Goal: Register for event/course

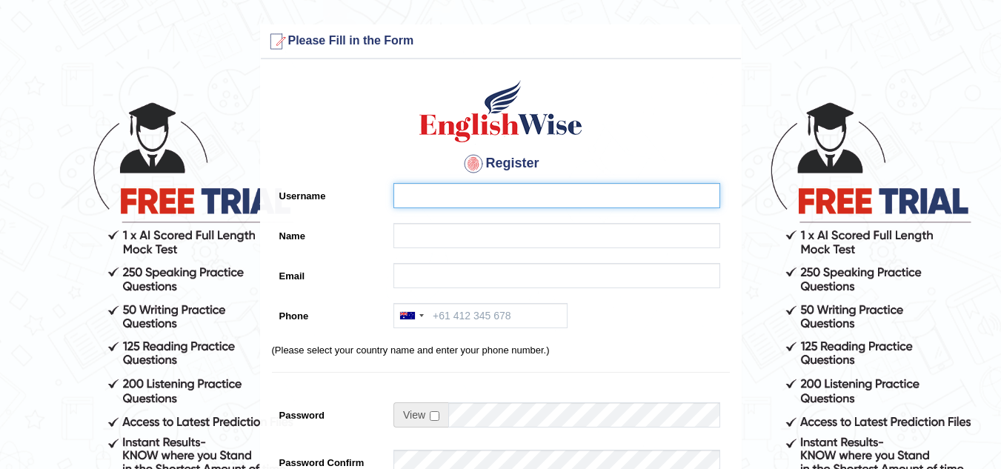
click at [538, 201] on input "Username" at bounding box center [556, 195] width 327 height 25
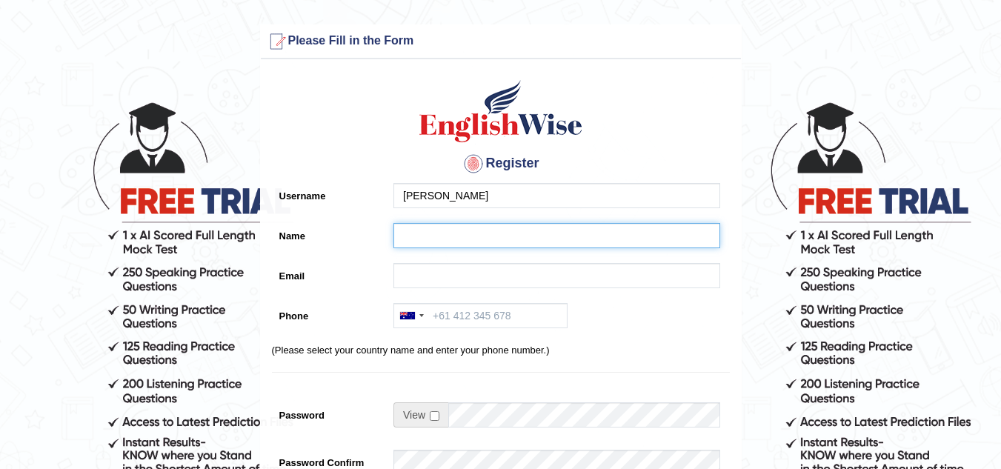
click at [474, 236] on input "Name" at bounding box center [556, 235] width 327 height 25
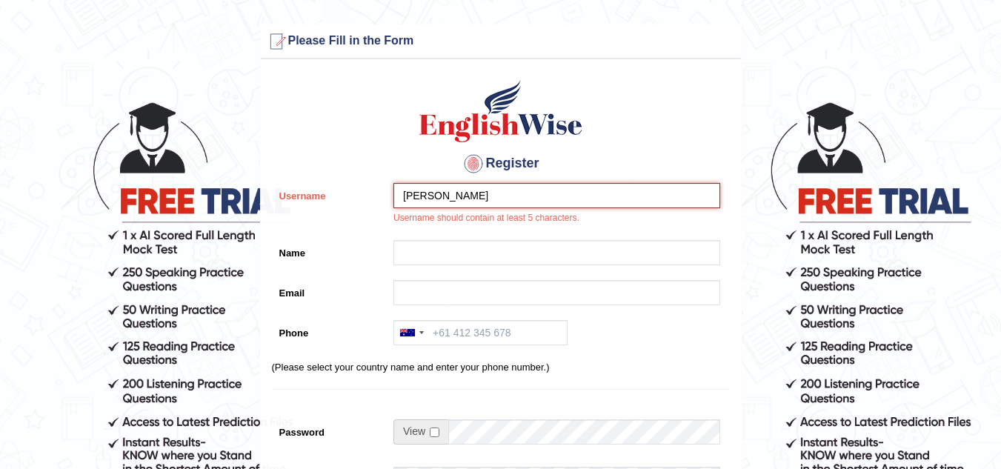
click at [431, 198] on input "Zats" at bounding box center [556, 195] width 327 height 25
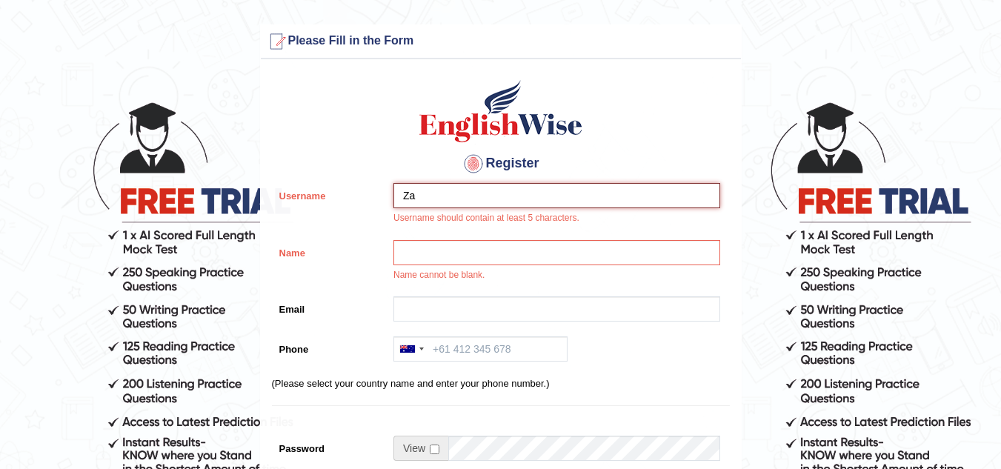
type input "Z"
type input "Tashiz"
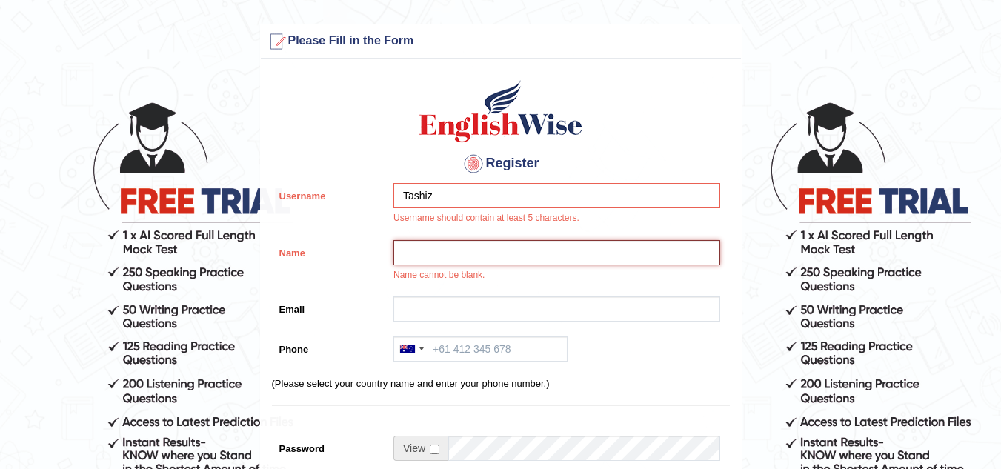
click at [437, 253] on input "Name" at bounding box center [556, 252] width 327 height 25
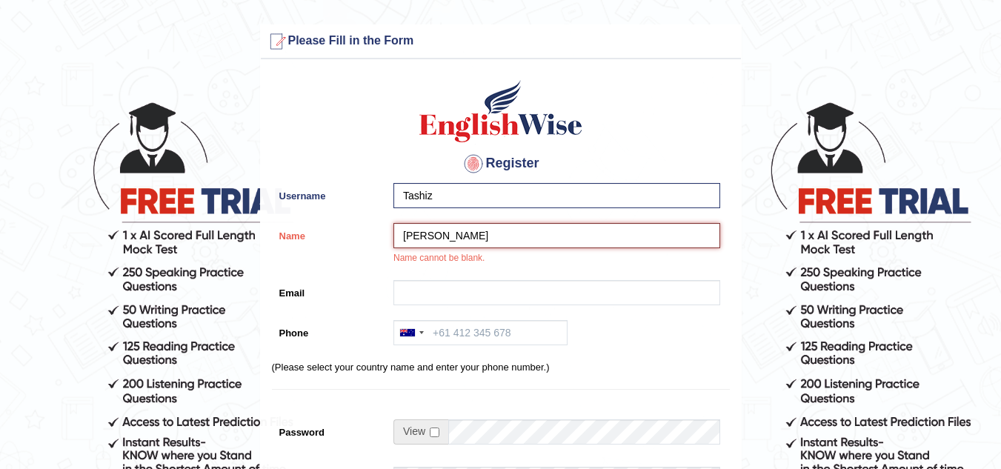
type input "[PERSON_NAME]"
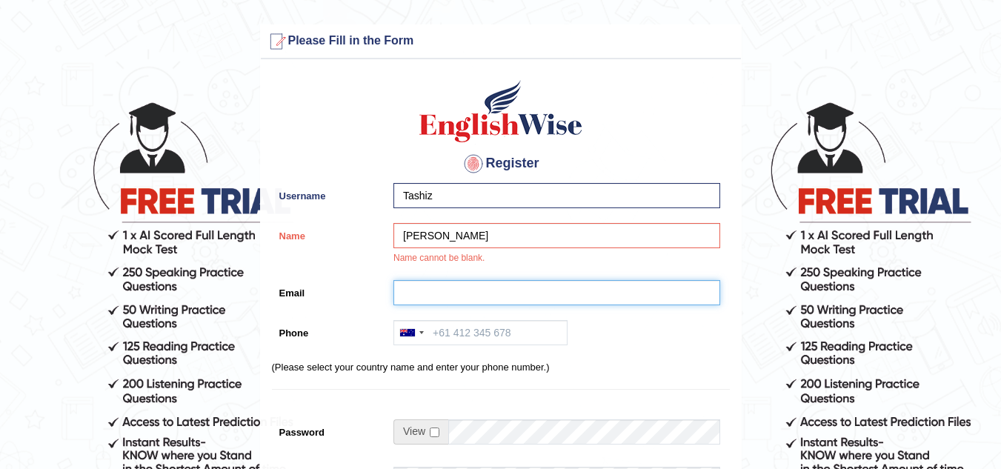
click at [437, 290] on input "Email" at bounding box center [556, 292] width 327 height 25
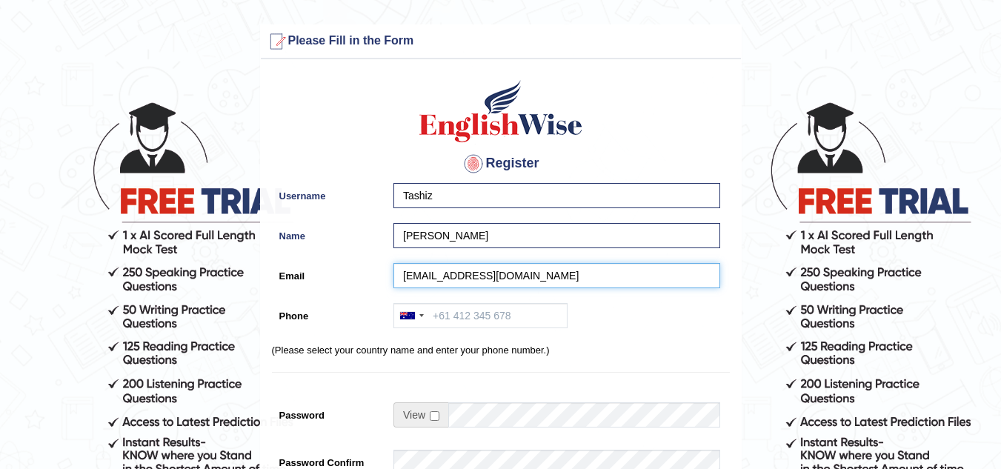
type input "tashizats@gmail.com"
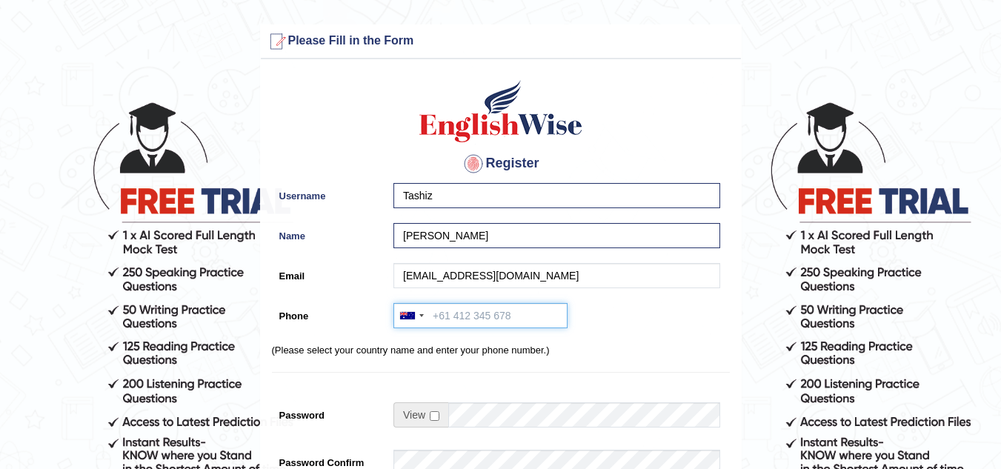
click at [518, 315] on input "Phone" at bounding box center [480, 315] width 174 height 25
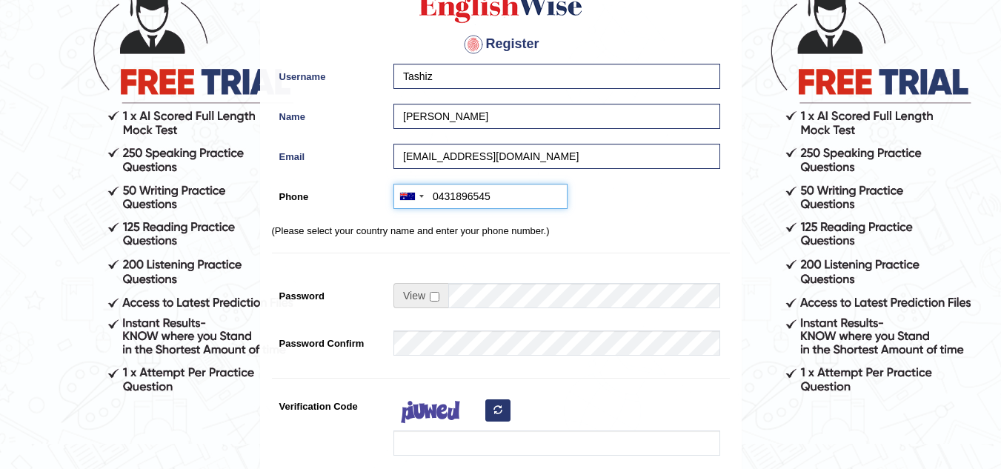
scroll to position [148, 0]
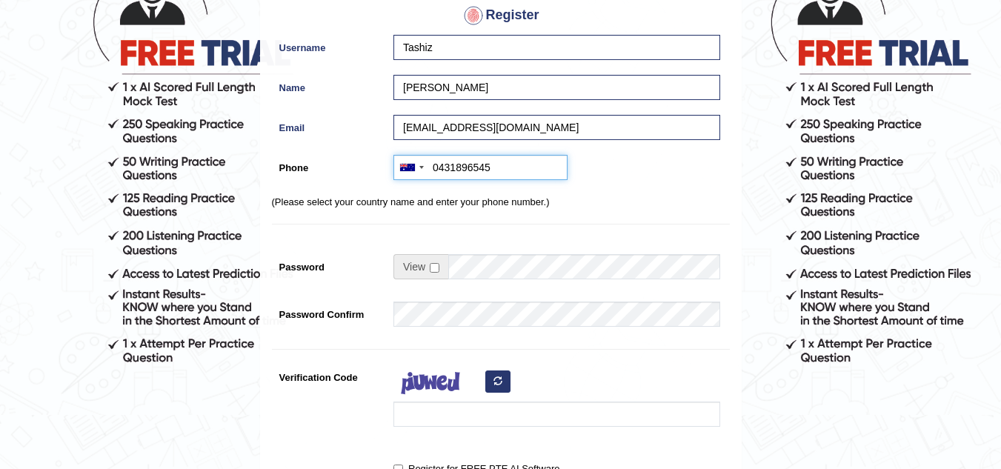
type input "0431896545"
click at [430, 267] on input "checkbox" at bounding box center [435, 268] width 10 height 10
checkbox input "true"
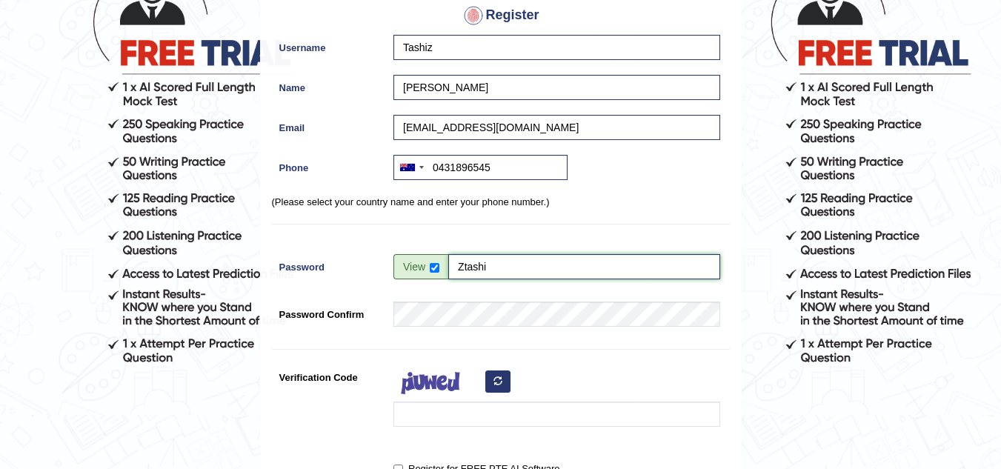
click at [514, 267] on input "Ztashi" at bounding box center [584, 266] width 272 height 25
type input "Ztashi@1986"
click at [437, 270] on input "checkbox" at bounding box center [435, 268] width 10 height 10
checkbox input "false"
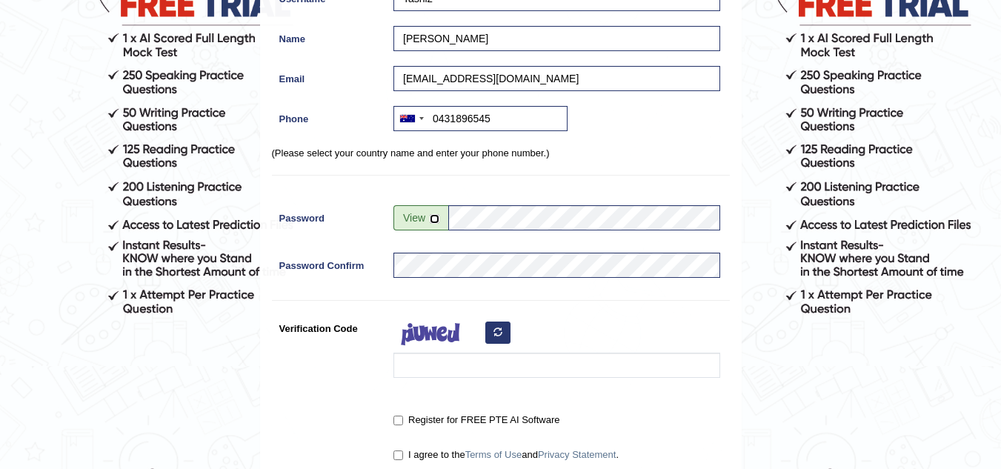
scroll to position [222, 0]
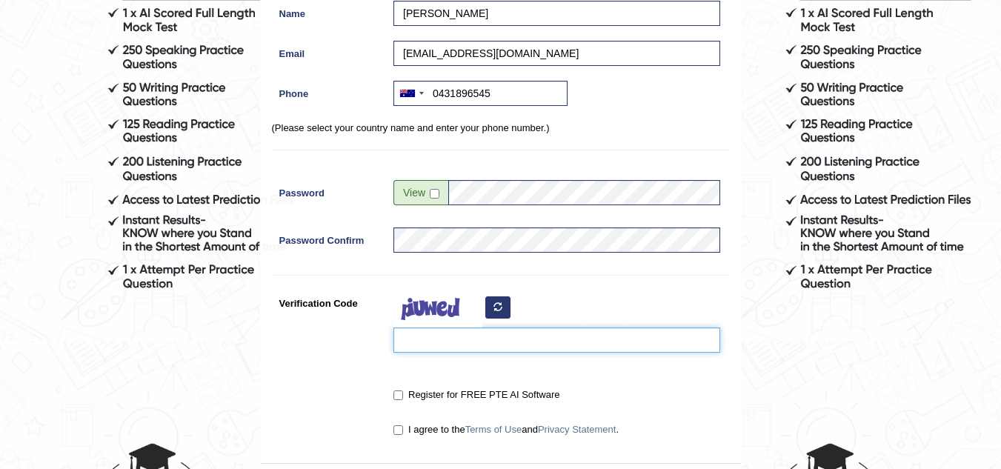
click at [469, 344] on input "Verification Code" at bounding box center [556, 339] width 327 height 25
type input "iehmnia"
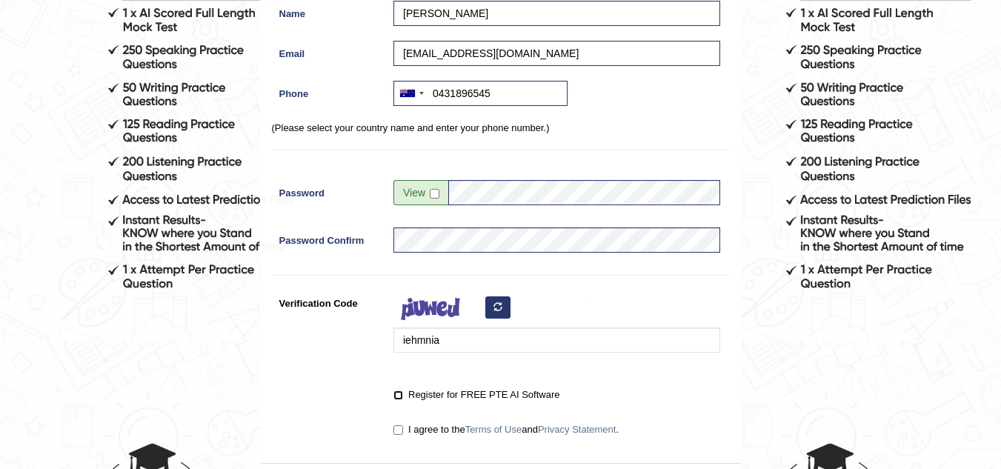
click at [396, 395] on input "Register for FREE PTE AI Software" at bounding box center [398, 395] width 10 height 10
checkbox input "true"
click at [401, 430] on input "I agree to the Terms of Use and Privacy Statement ." at bounding box center [398, 430] width 10 height 10
checkbox input "true"
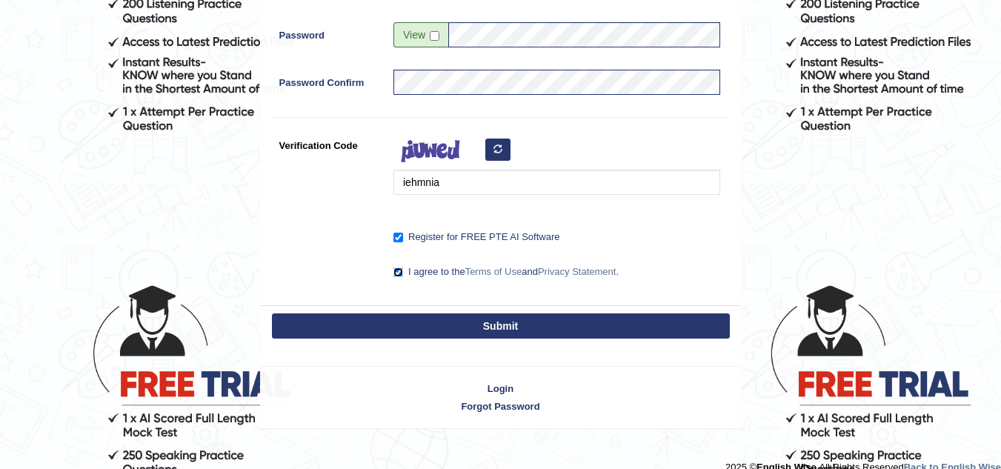
scroll to position [400, 0]
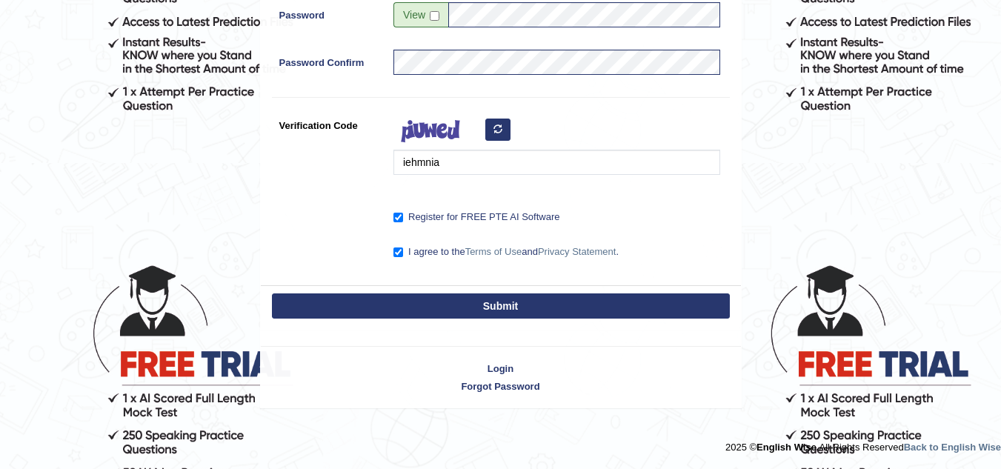
click at [496, 309] on button "Submit" at bounding box center [501, 305] width 458 height 25
type input "+61431896545"
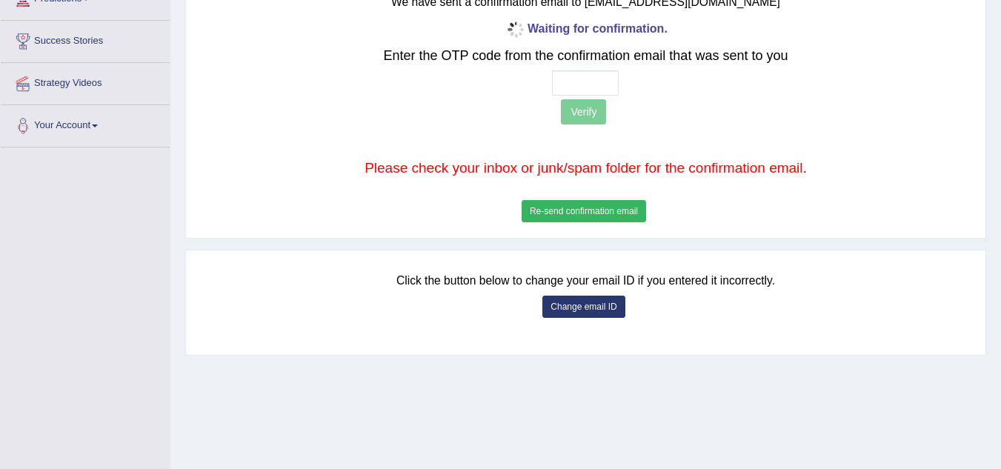
scroll to position [222, 0]
click at [582, 307] on button "Change email ID" at bounding box center [583, 306] width 82 height 22
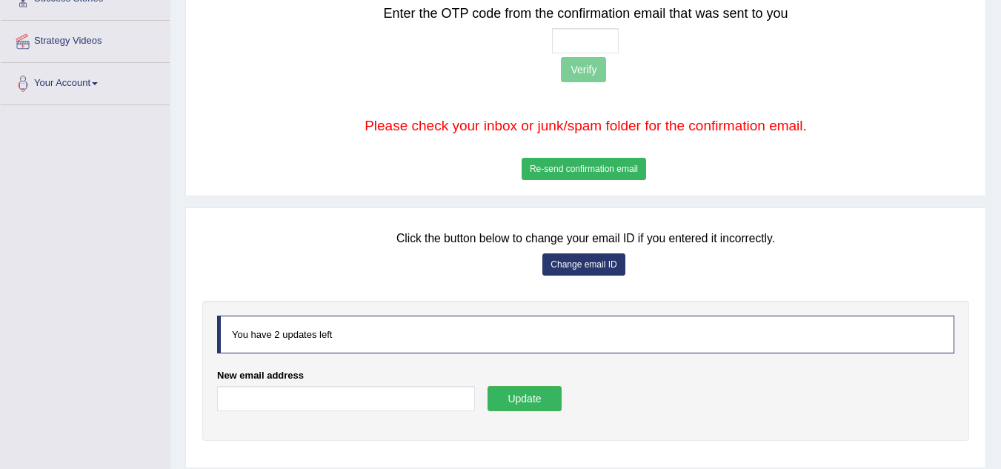
scroll to position [296, 0]
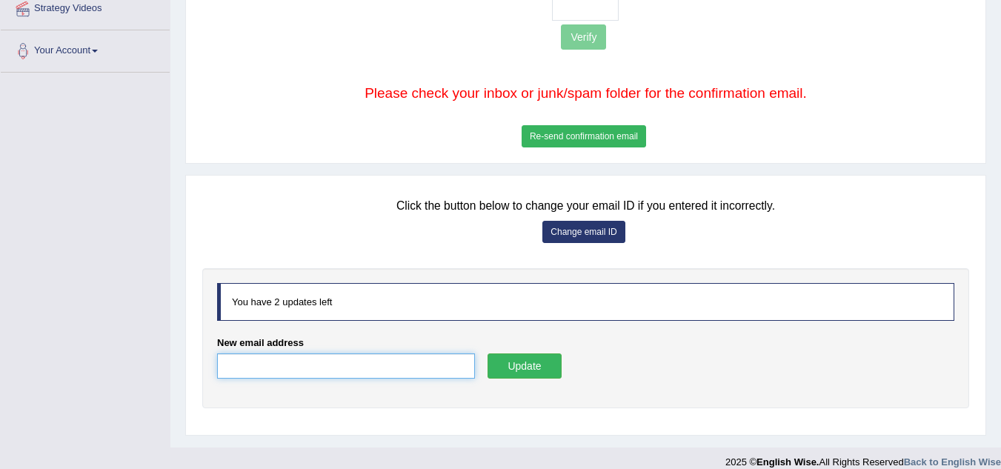
drag, startPoint x: 381, startPoint y: 365, endPoint x: 374, endPoint y: 356, distance: 10.5
click at [377, 363] on input "New email address" at bounding box center [346, 365] width 258 height 25
type input "chimiw276@gmail.com"
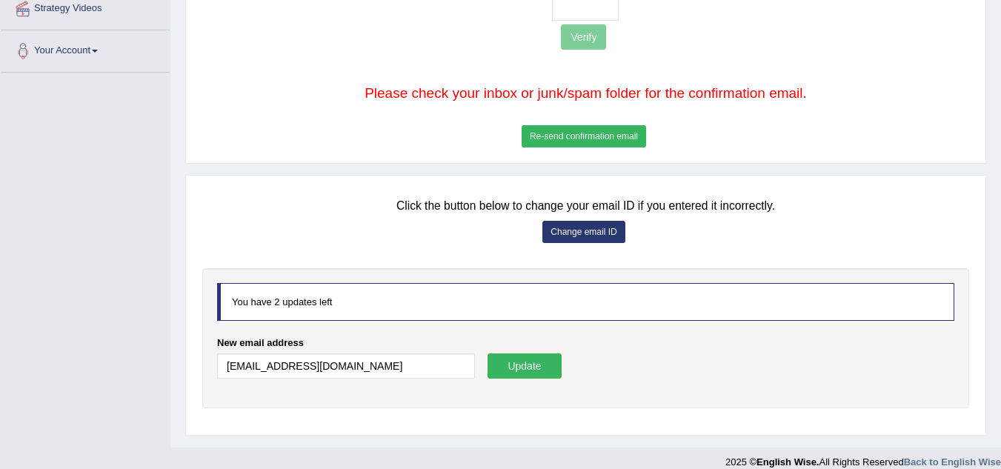
click at [542, 363] on button "Update" at bounding box center [524, 365] width 74 height 25
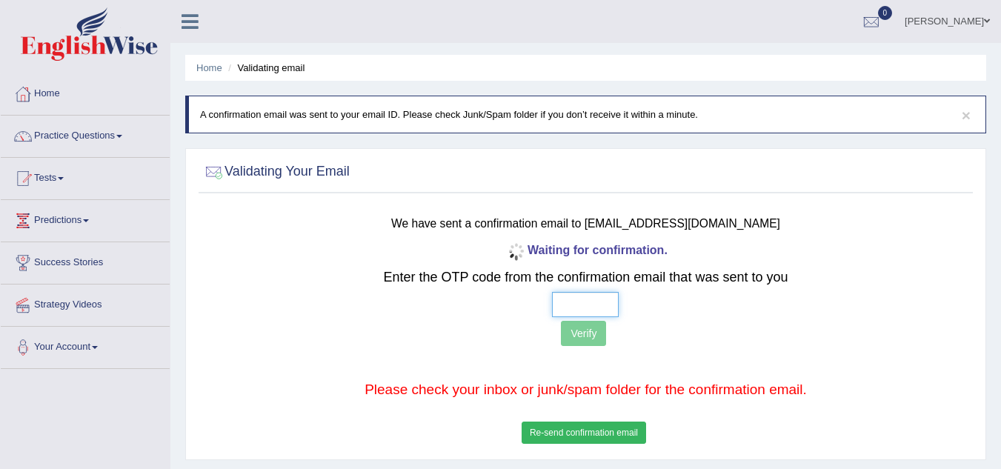
click at [596, 299] on input "text" at bounding box center [585, 304] width 67 height 25
type input "8 9 3 9"
click at [583, 339] on button "Verify" at bounding box center [583, 333] width 45 height 25
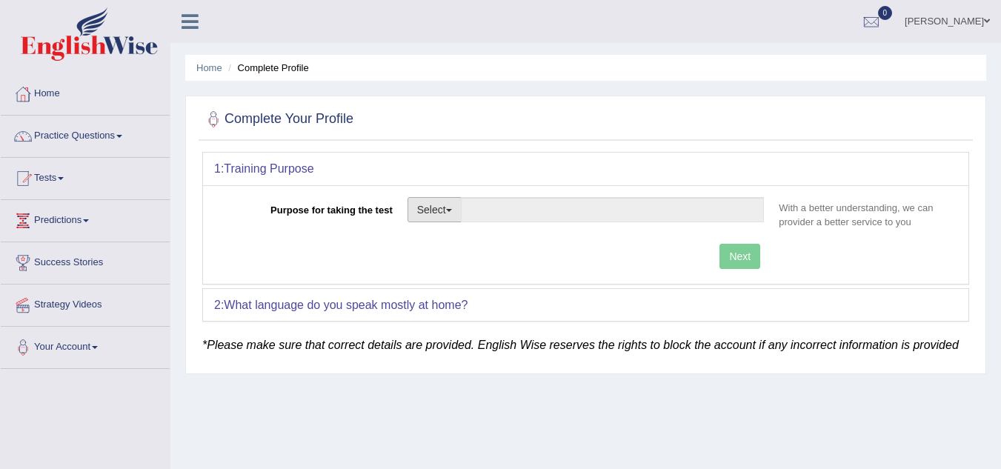
click at [450, 210] on span "button" at bounding box center [449, 210] width 6 height 3
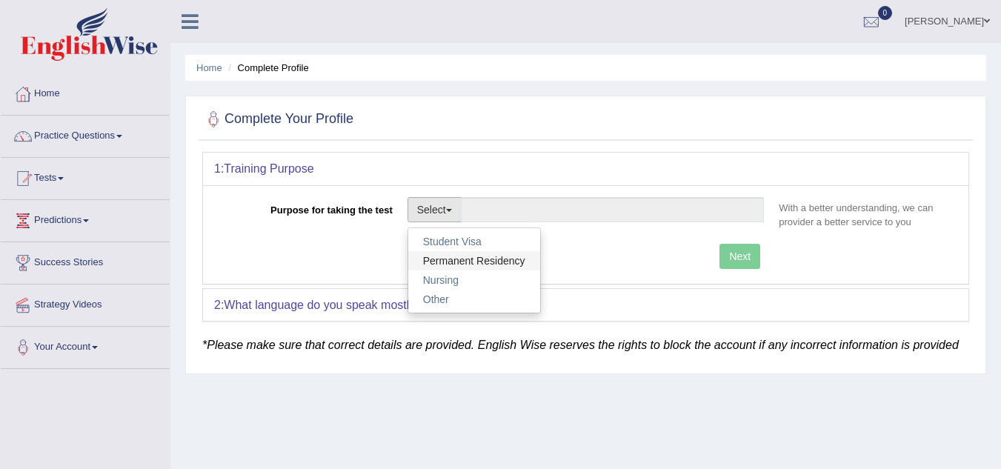
click at [450, 261] on link "Permanent Residency" at bounding box center [474, 260] width 132 height 19
type input "Permanent Residency"
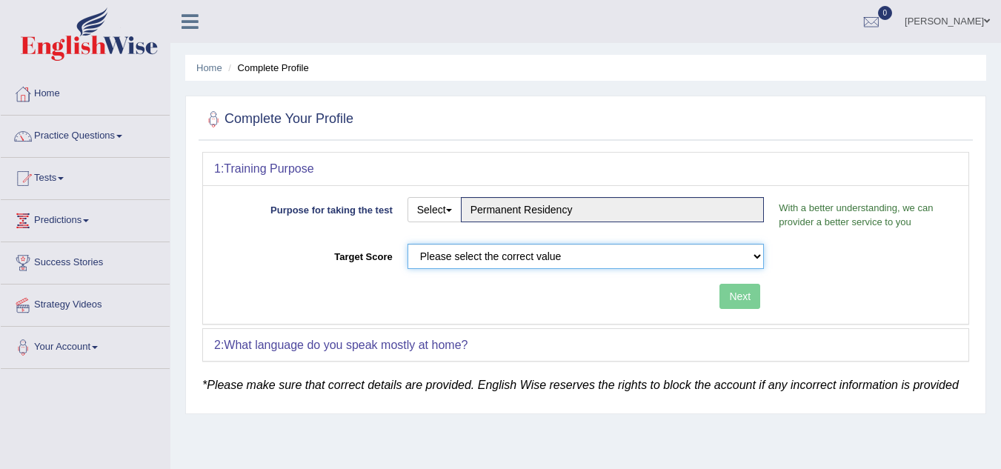
click at [487, 252] on select "Please select the correct value 50 (6 bands) 58 (6.5 bands) 65 (7 bands) 79 (8 …" at bounding box center [585, 256] width 357 height 25
select select "65"
click at [407, 244] on select "Please select the correct value 50 (6 bands) 58 (6.5 bands) 65 (7 bands) 79 (8 …" at bounding box center [585, 256] width 357 height 25
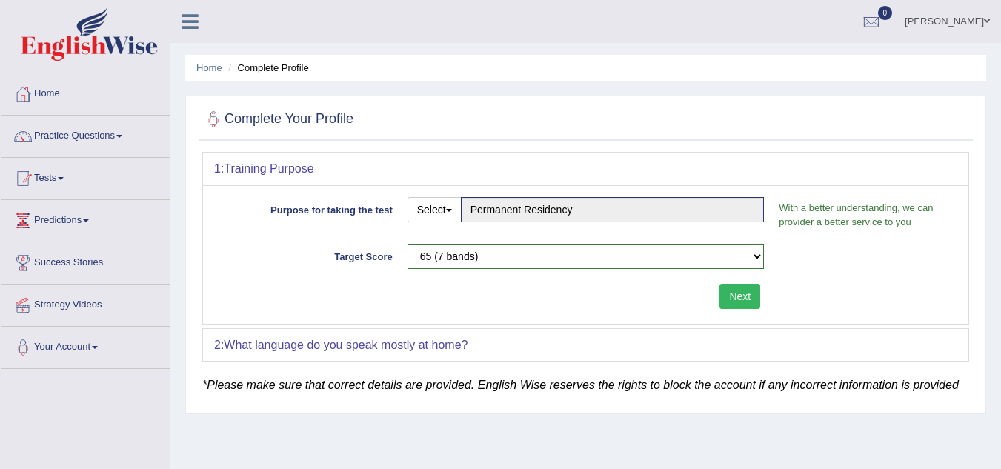
click at [741, 297] on button "Next" at bounding box center [739, 296] width 41 height 25
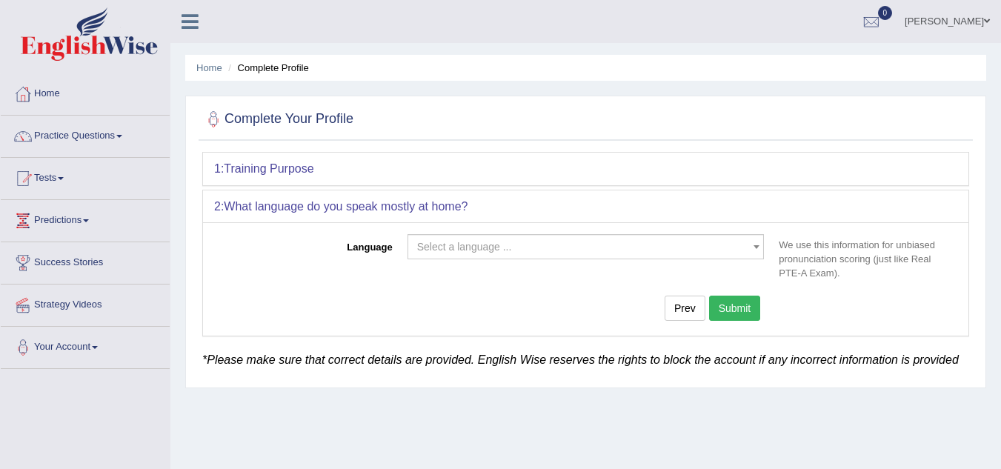
click at [589, 242] on span "Select a language ..." at bounding box center [581, 246] width 329 height 15
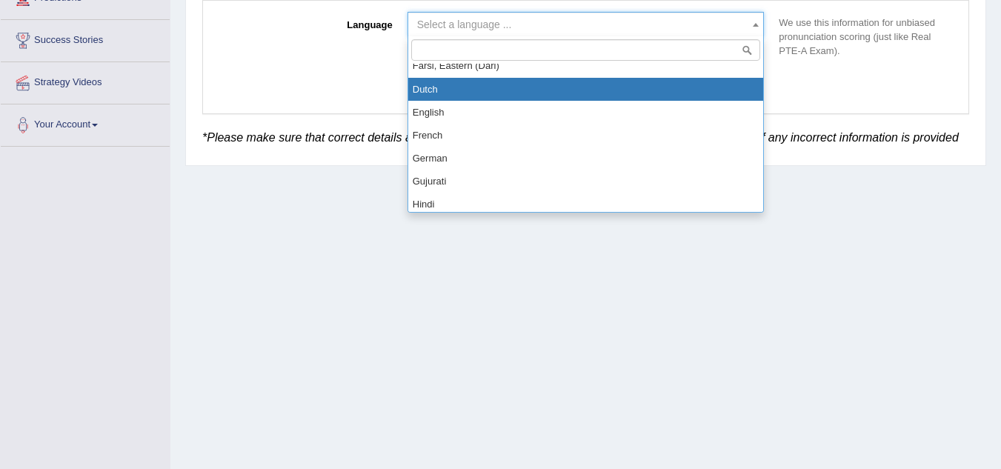
scroll to position [445, 0]
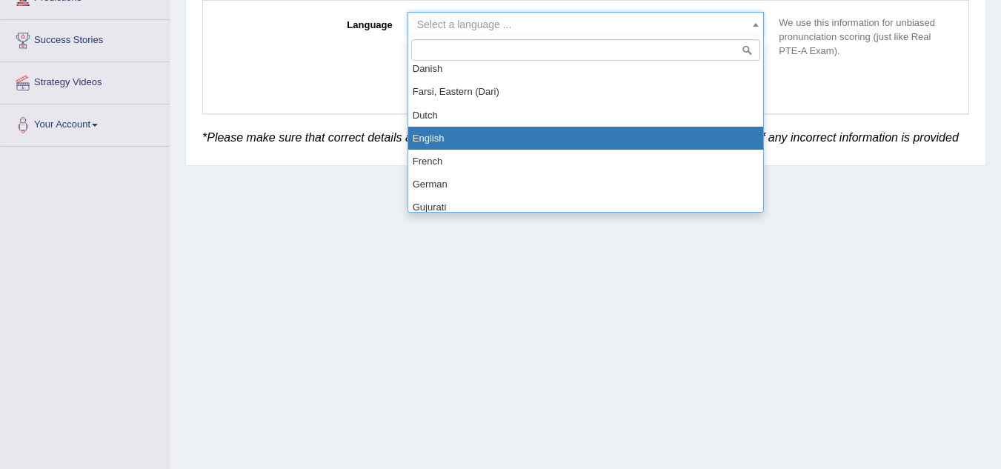
select select "English"
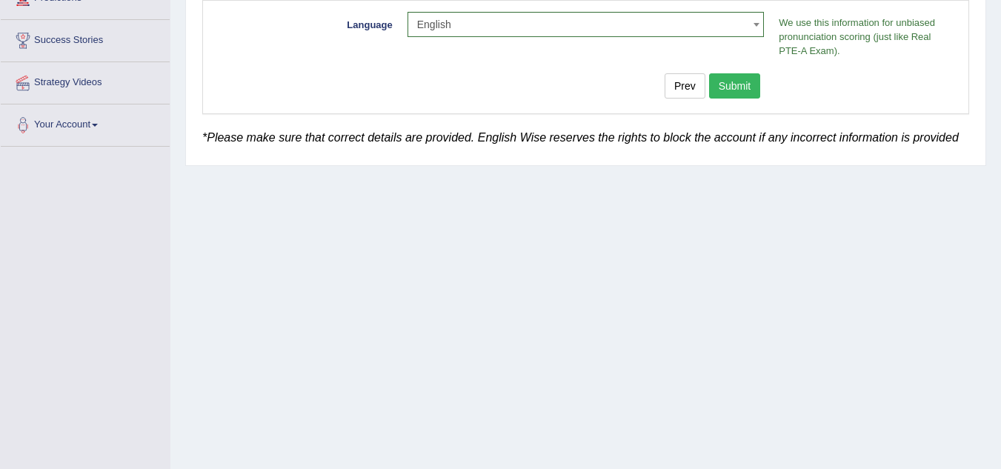
click at [727, 90] on button "Submit" at bounding box center [735, 85] width 52 height 25
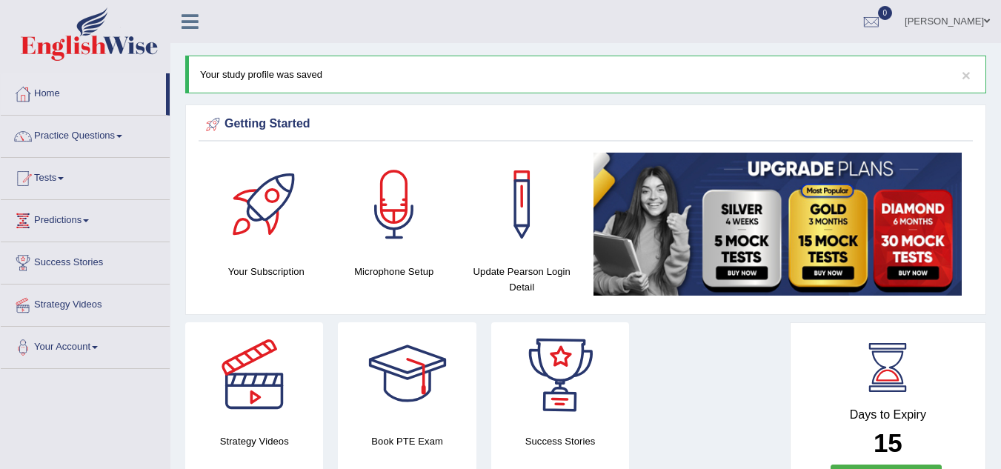
click at [982, 19] on link "[PERSON_NAME]" at bounding box center [946, 19] width 107 height 39
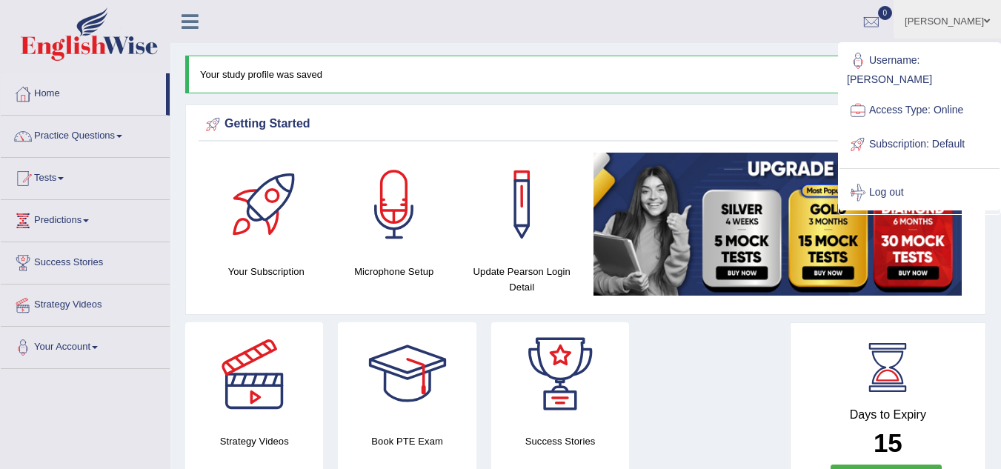
click at [690, 24] on ul "Zeko Tashi Toggle navigation Username: Tashiz Access Type: Online Subscription:…" at bounding box center [710, 21] width 582 height 42
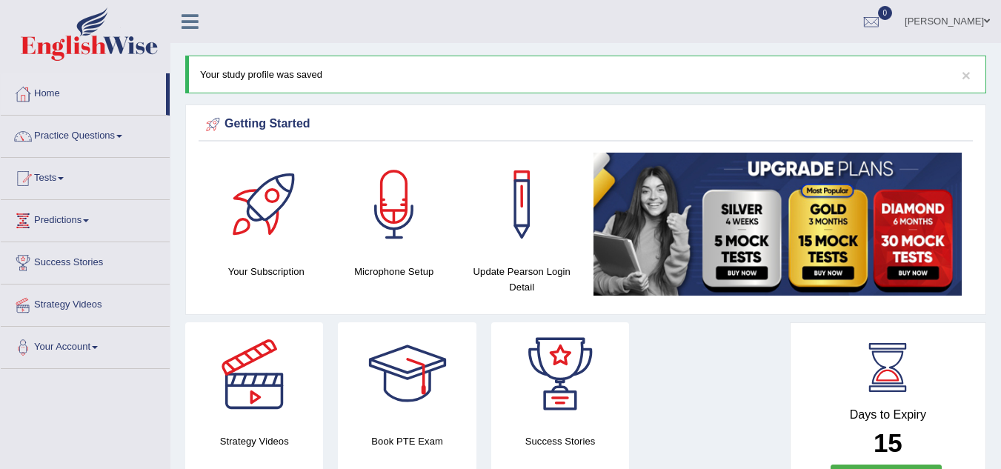
click at [985, 21] on span at bounding box center [987, 21] width 6 height 10
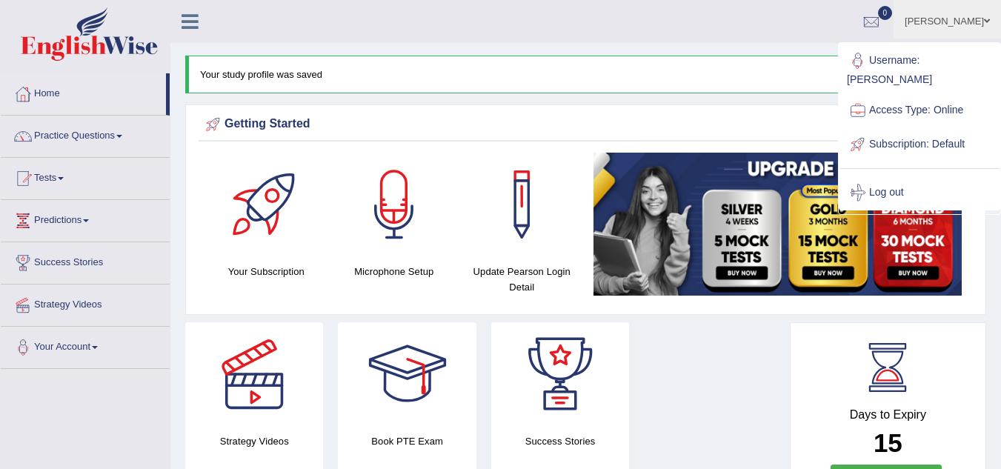
click at [985, 21] on span at bounding box center [987, 21] width 6 height 10
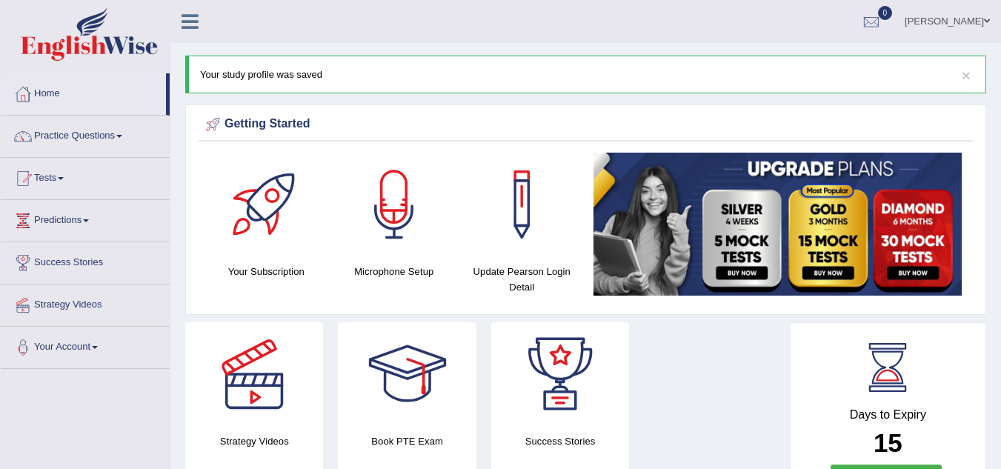
click at [982, 16] on link "[PERSON_NAME]" at bounding box center [946, 19] width 107 height 39
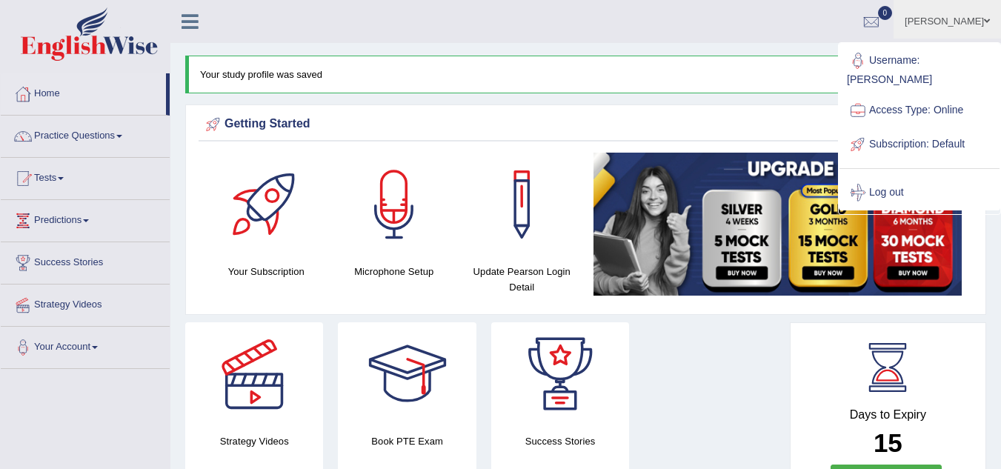
click at [982, 17] on link "[PERSON_NAME]" at bounding box center [946, 19] width 107 height 39
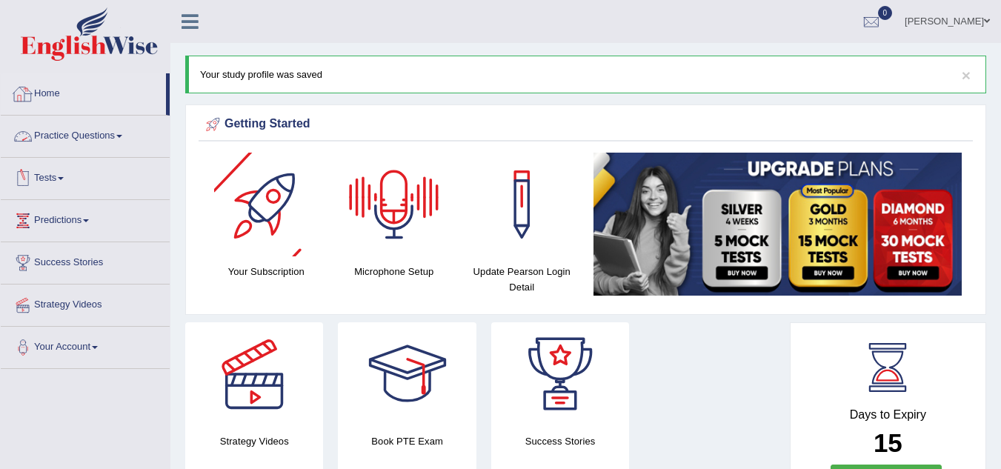
click at [122, 133] on link "Practice Questions" at bounding box center [85, 134] width 169 height 37
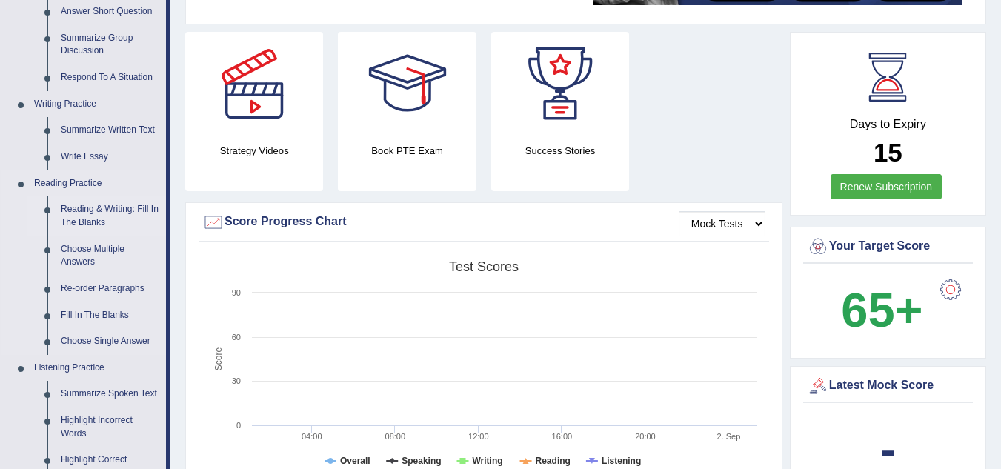
scroll to position [296, 0]
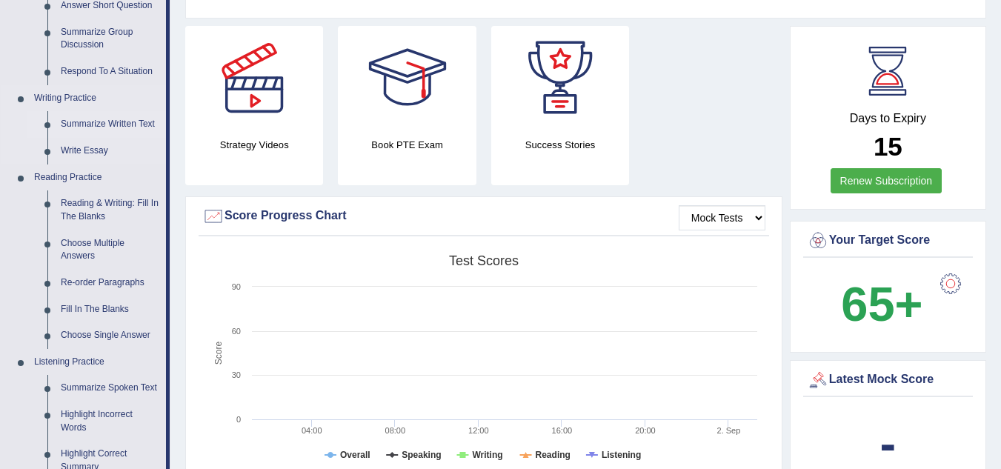
click at [95, 121] on link "Summarize Written Text" at bounding box center [110, 124] width 112 height 27
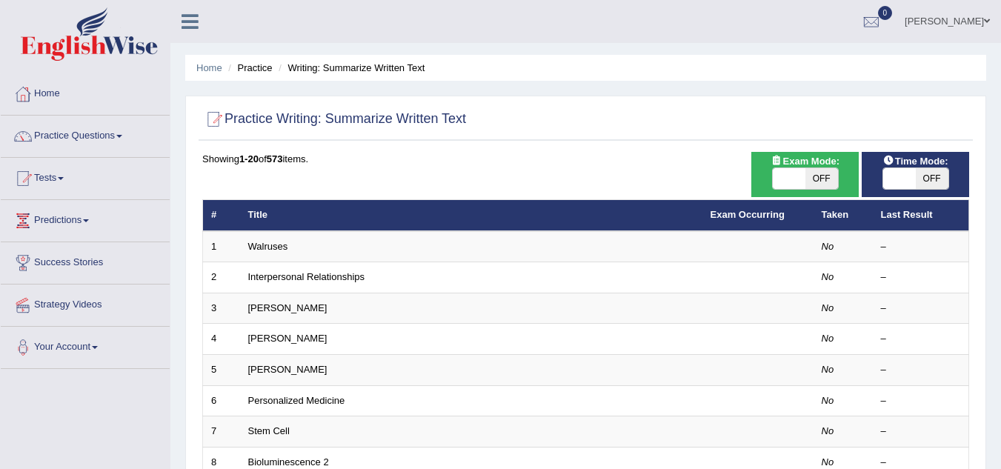
click at [816, 174] on span "OFF" at bounding box center [821, 178] width 33 height 21
checkbox input "true"
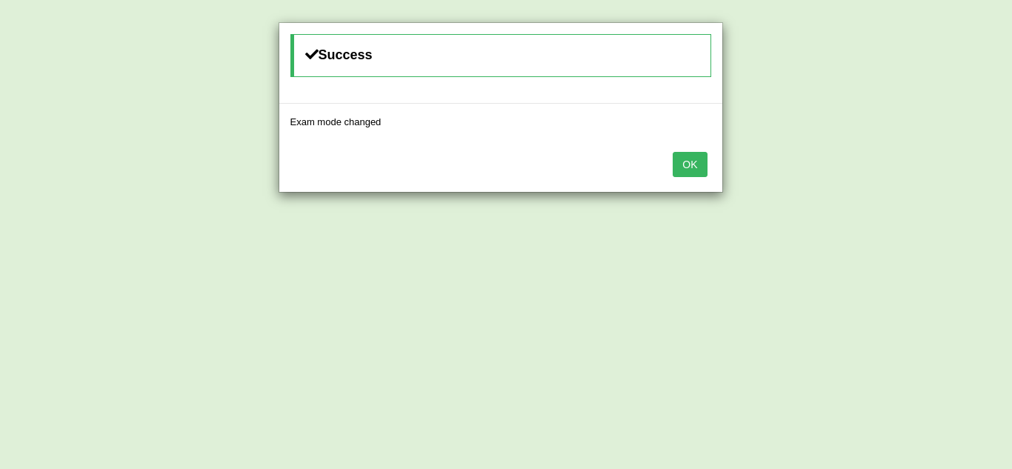
click at [697, 169] on button "OK" at bounding box center [690, 164] width 34 height 25
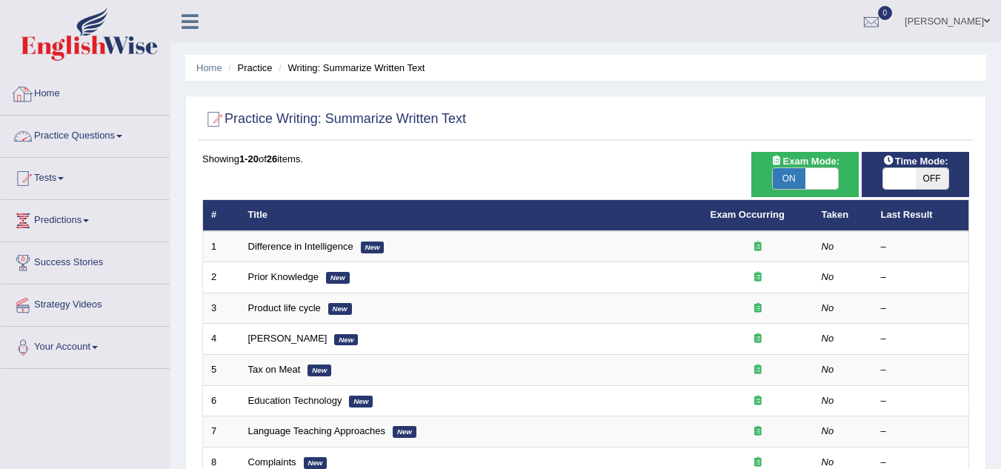
click at [31, 91] on div at bounding box center [23, 94] width 22 height 22
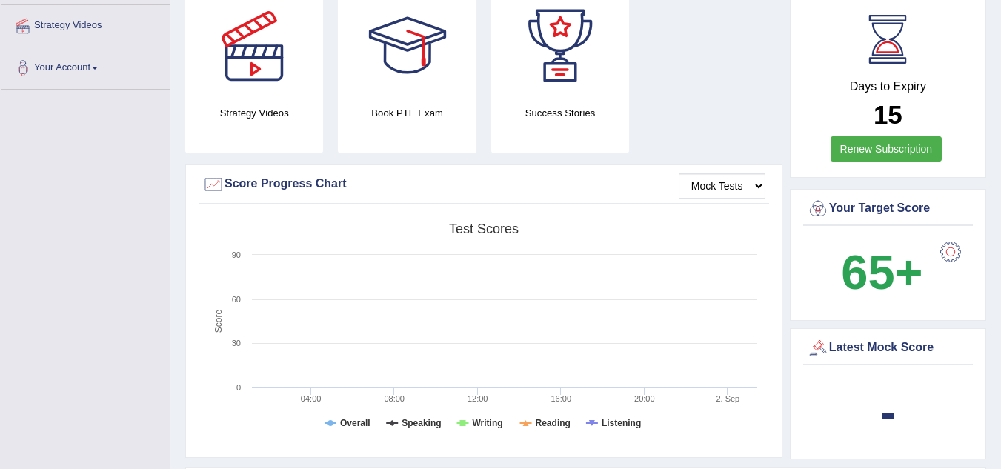
scroll to position [445, 0]
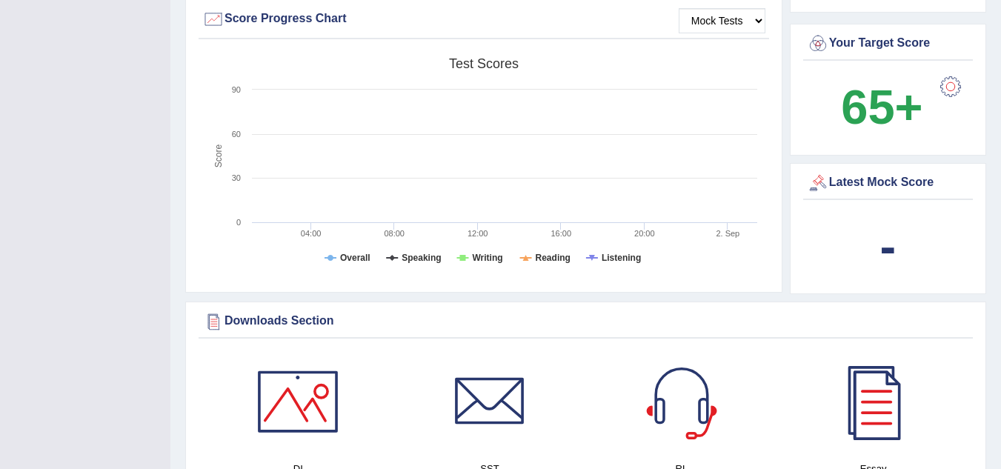
click at [879, 183] on div "Latest Mock Score" at bounding box center [888, 183] width 162 height 22
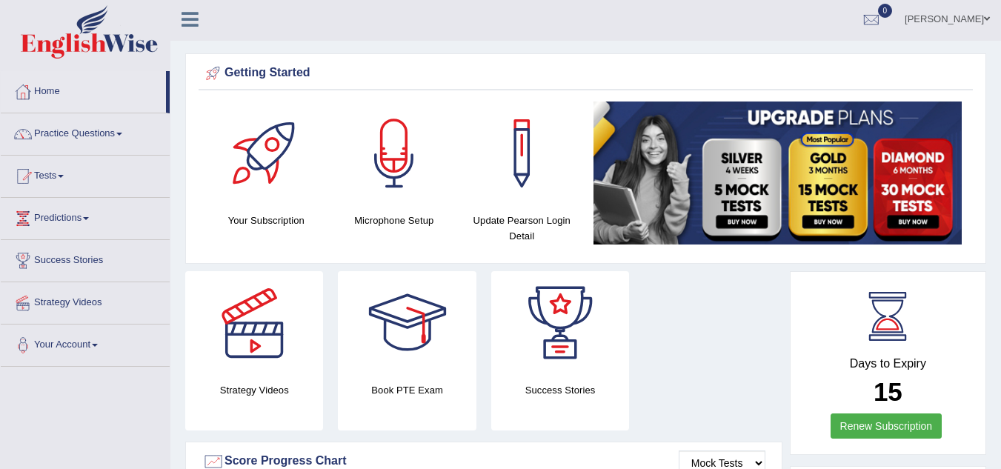
scroll to position [0, 0]
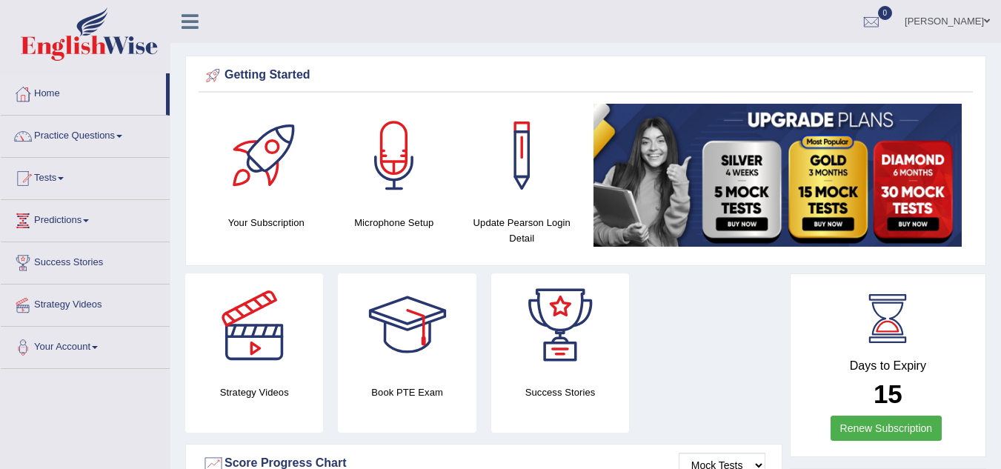
click at [59, 176] on link "Tests" at bounding box center [85, 176] width 169 height 37
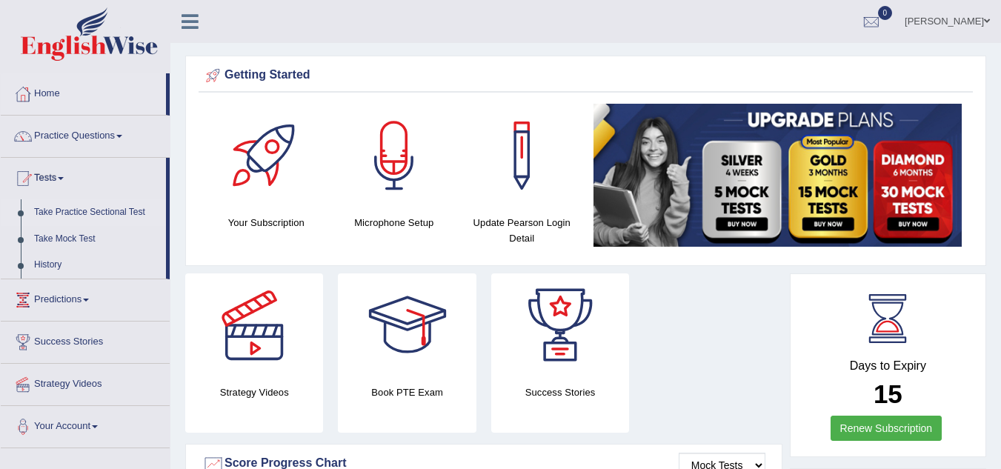
click at [76, 208] on link "Take Practice Sectional Test" at bounding box center [96, 212] width 139 height 27
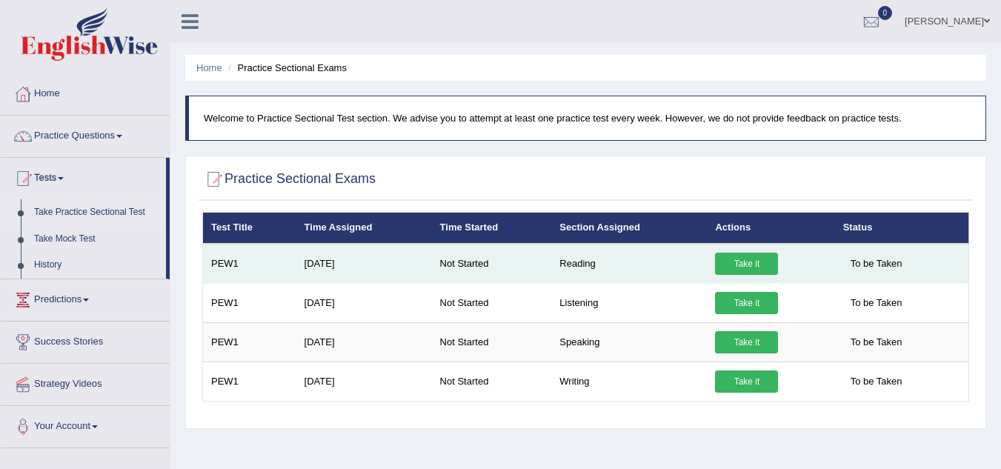
click at [751, 263] on link "Take it" at bounding box center [746, 264] width 63 height 22
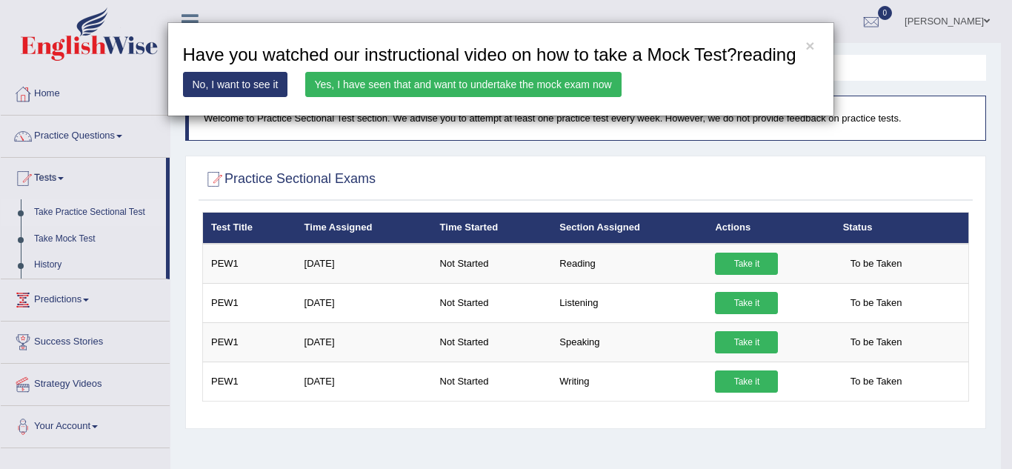
click at [243, 84] on link "No, I want to see it" at bounding box center [235, 84] width 105 height 25
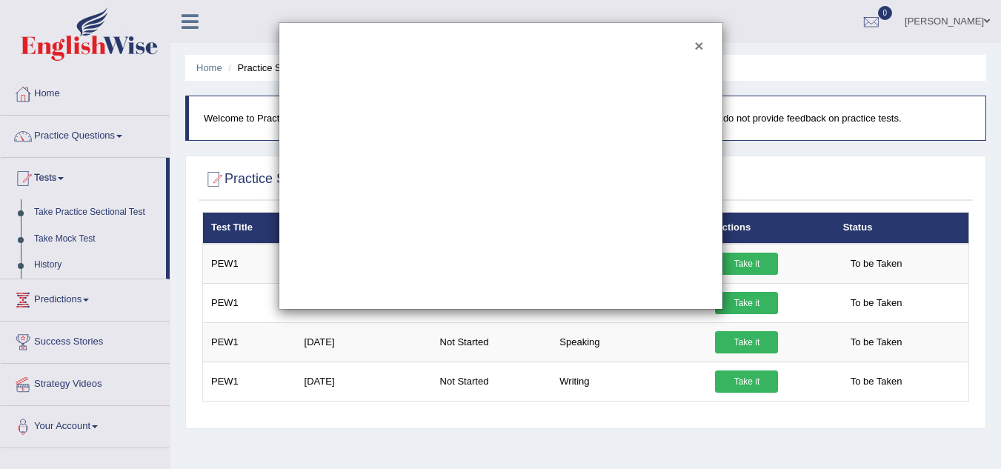
click at [699, 47] on button "×" at bounding box center [698, 46] width 9 height 16
